Goal: Browse casually

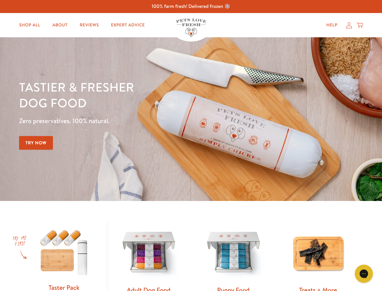
click at [191, 145] on div "Tastier & fresher dog food Zero preservatives. 100% natural. Try Now" at bounding box center [134, 119] width 230 height 80
click at [364, 273] on icon "Gorgias live chat" at bounding box center [364, 273] width 6 height 6
